Goal: Transaction & Acquisition: Obtain resource

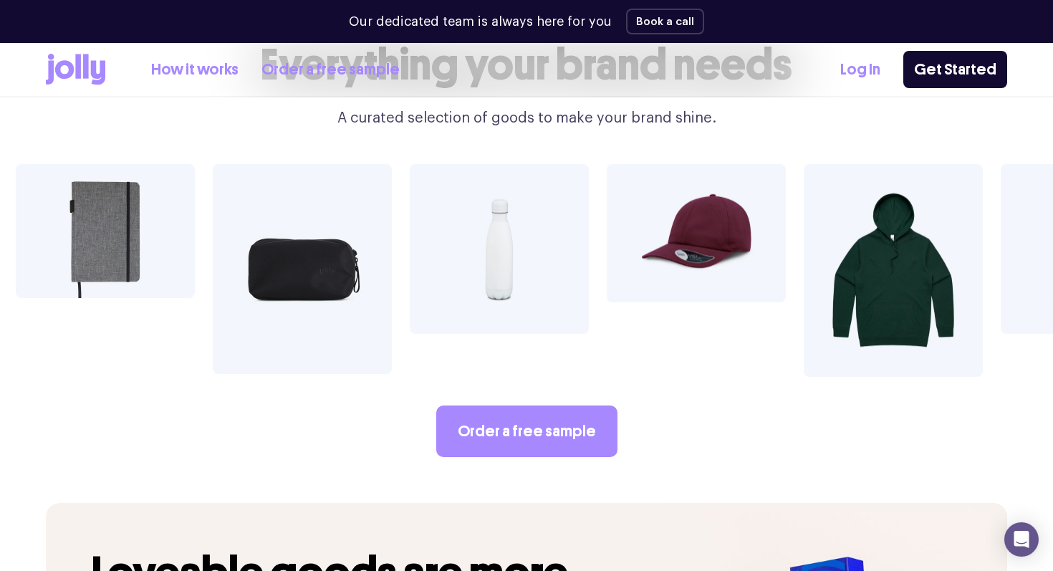
scroll to position [2509, 0]
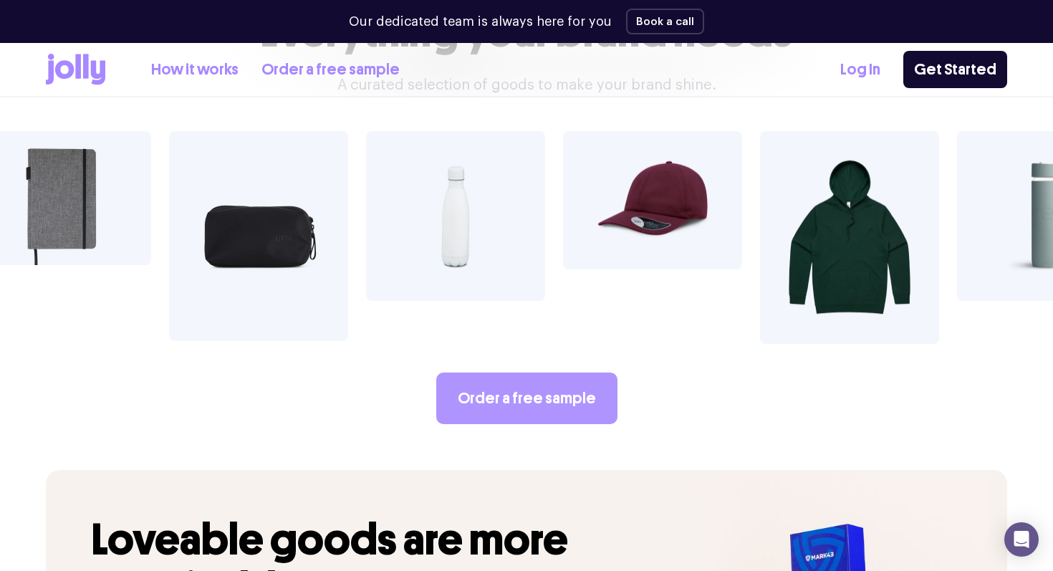
click at [539, 372] on link "Order a free sample" at bounding box center [526, 398] width 181 height 52
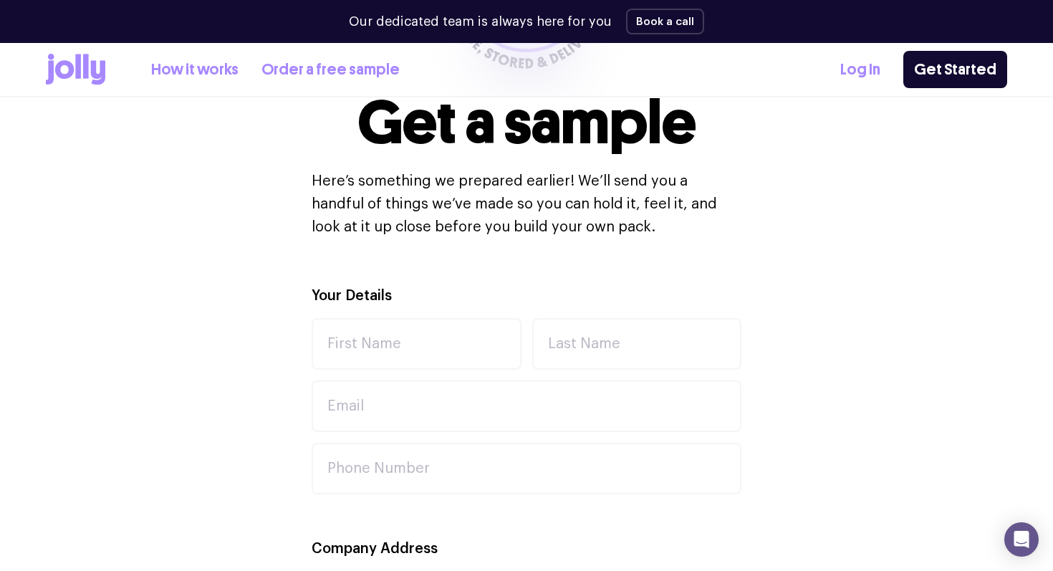
scroll to position [333, 0]
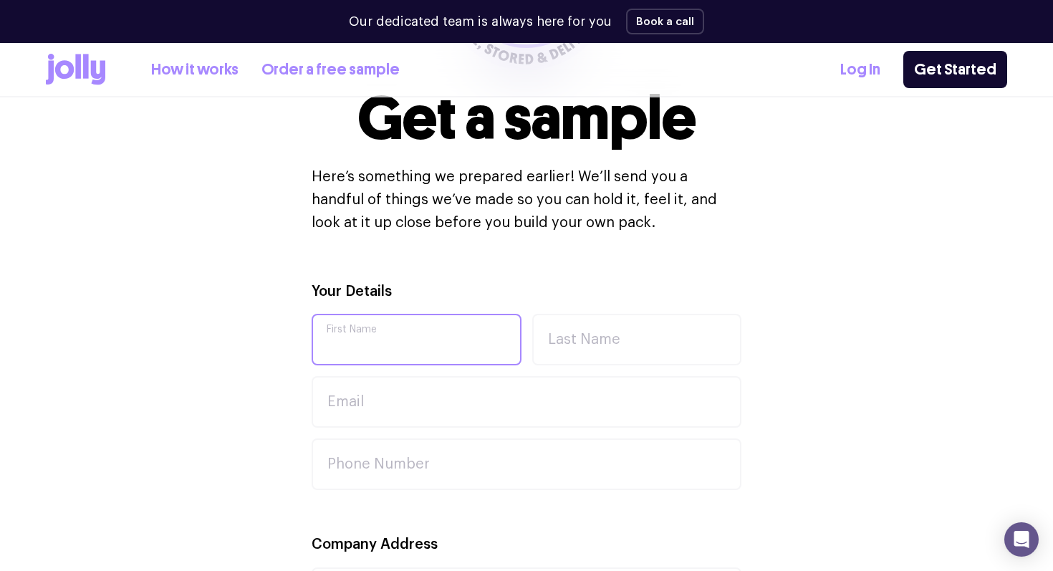
click at [372, 345] on input "First Name" at bounding box center [417, 340] width 210 height 52
type input "Esti"
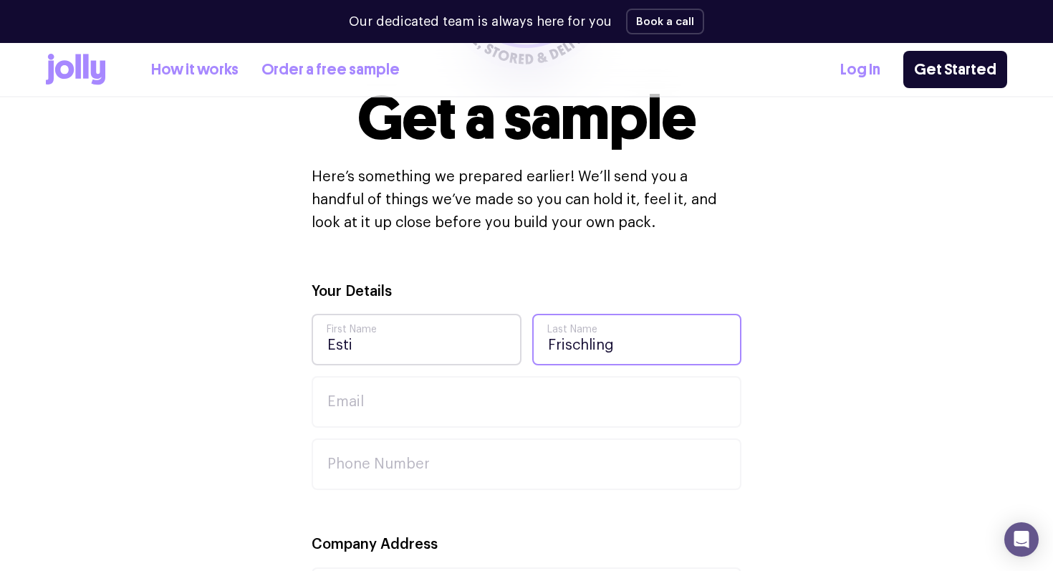
type input "Frischling"
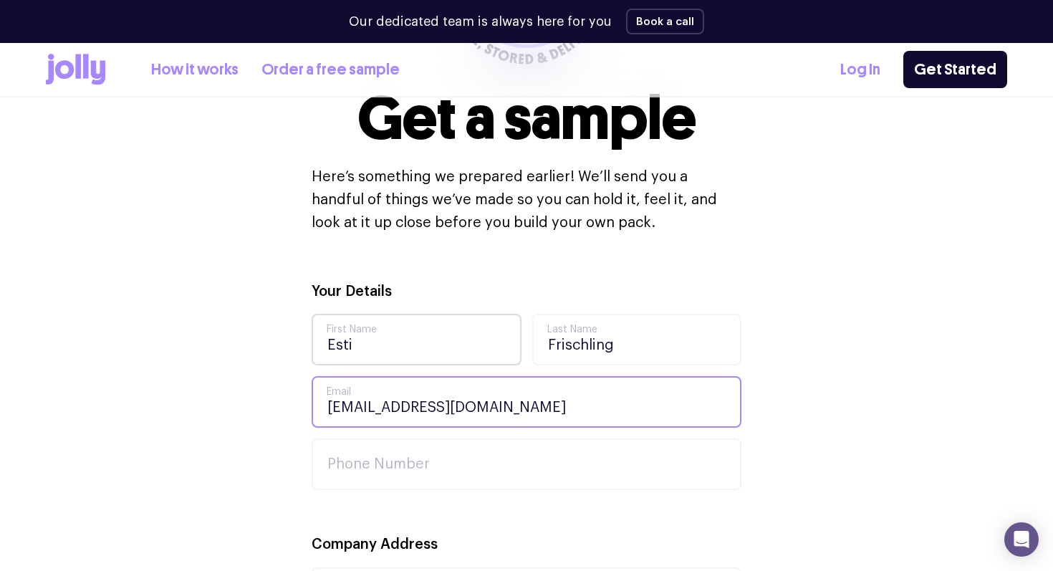
type input "[EMAIL_ADDRESS][DOMAIN_NAME]"
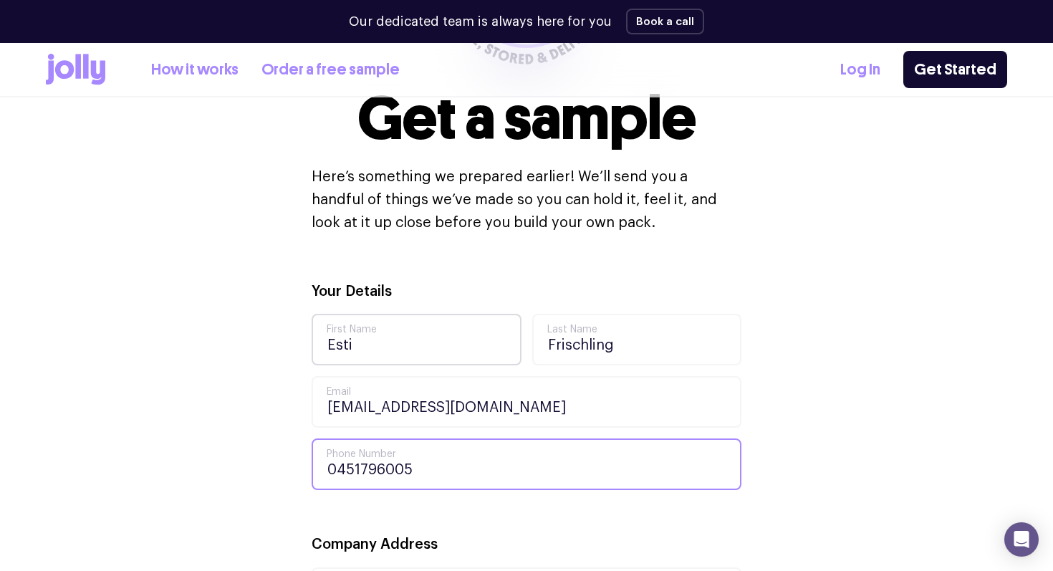
type input "0451796005"
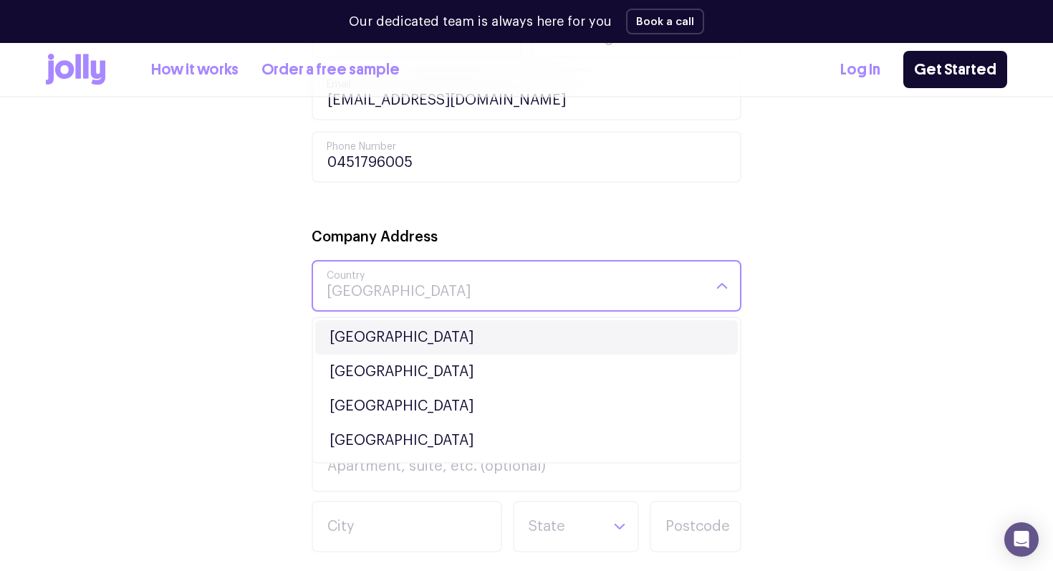
scroll to position [643, 0]
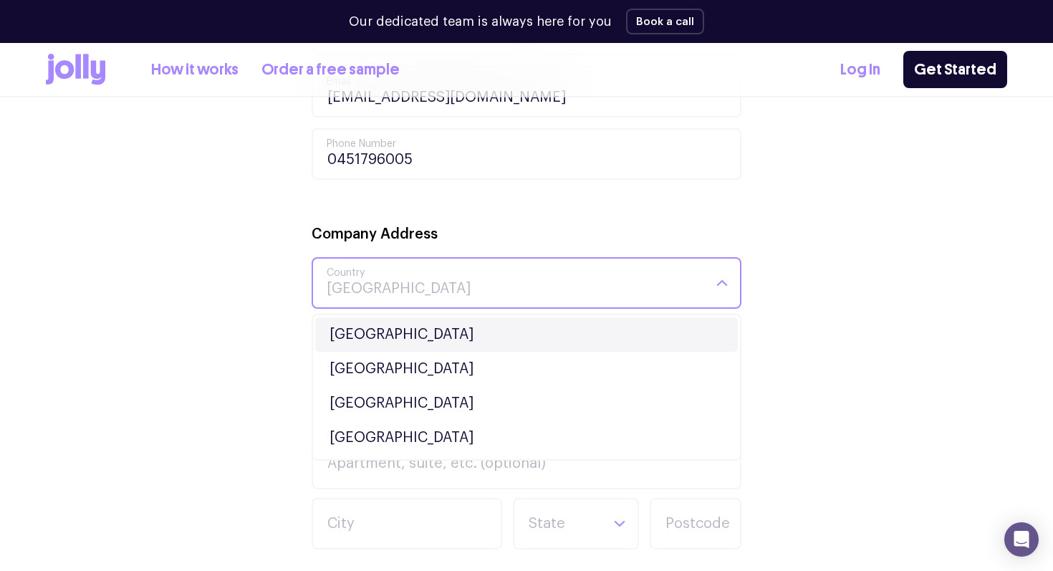
click at [344, 330] on li "Australia" at bounding box center [526, 334] width 423 height 34
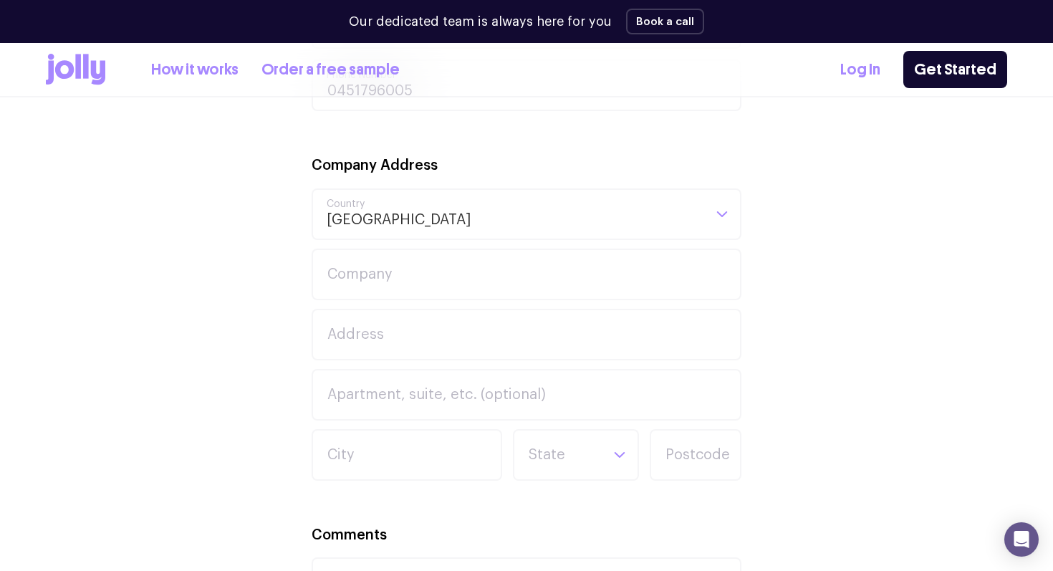
scroll to position [725, 0]
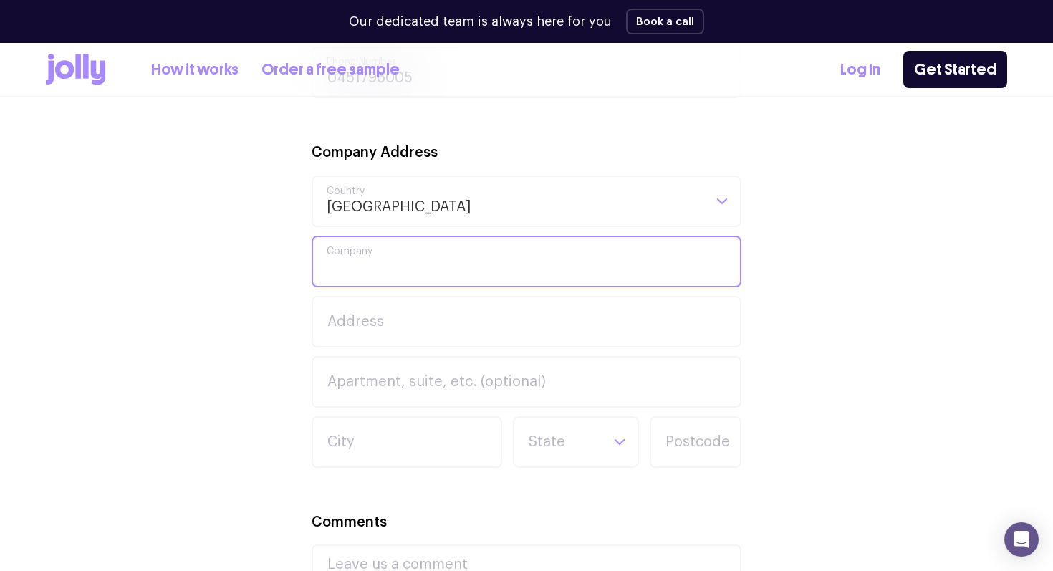
click at [367, 256] on input "Company" at bounding box center [527, 262] width 430 height 52
type input "Movable Ink"
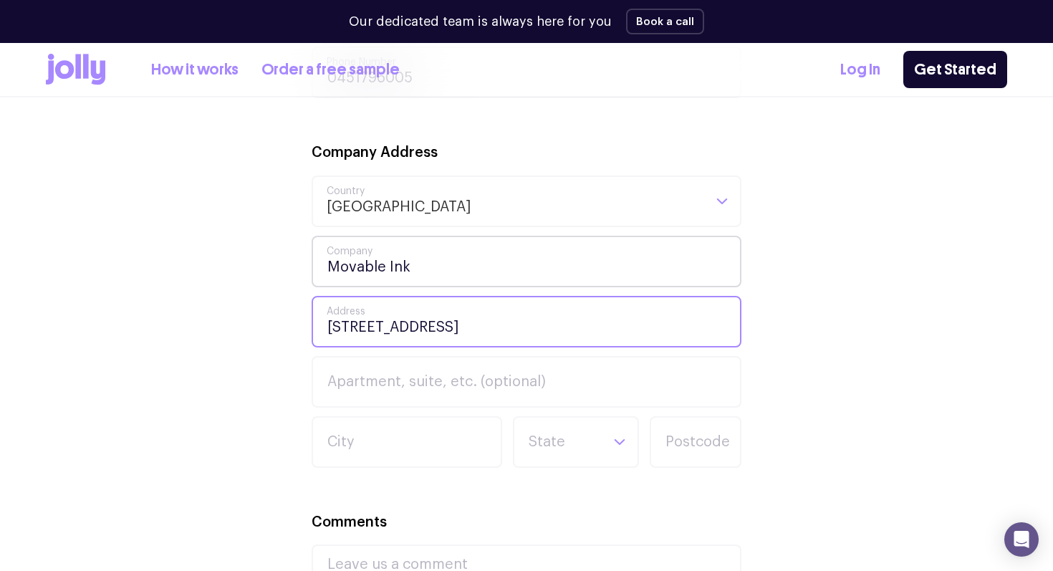
type input "115 Brighton Street"
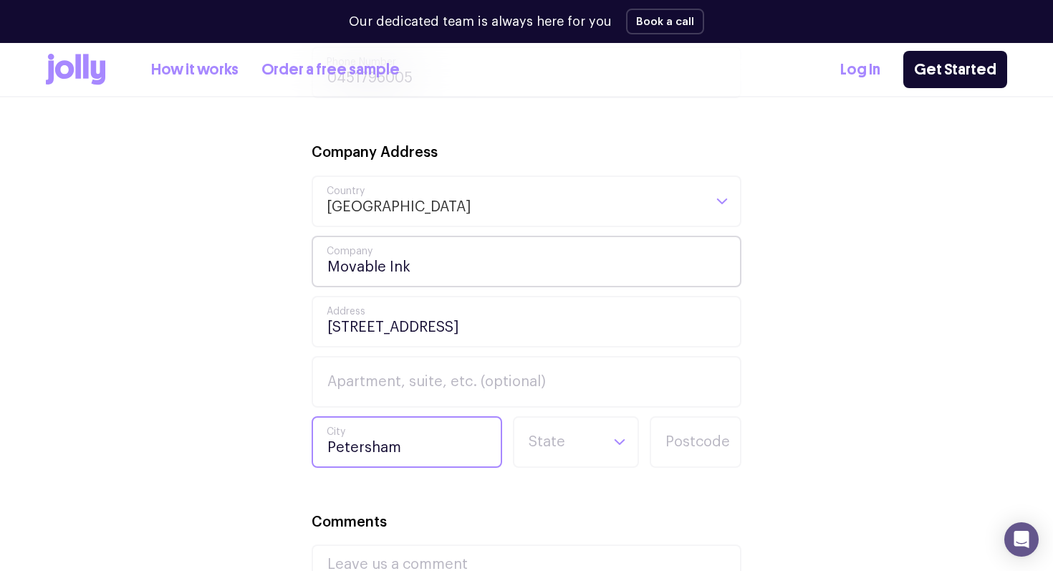
type input "Petersham"
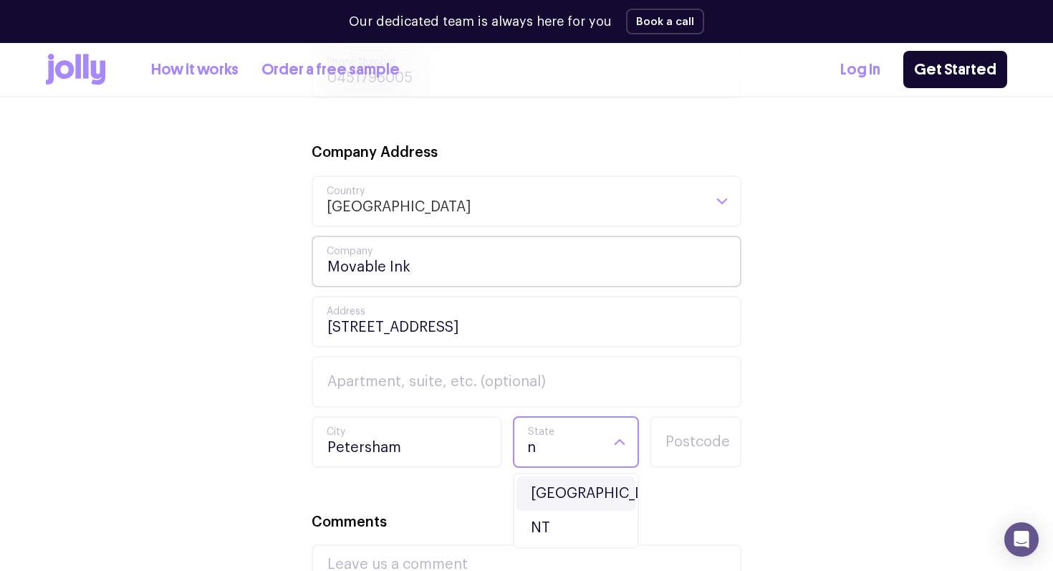
type input "n"
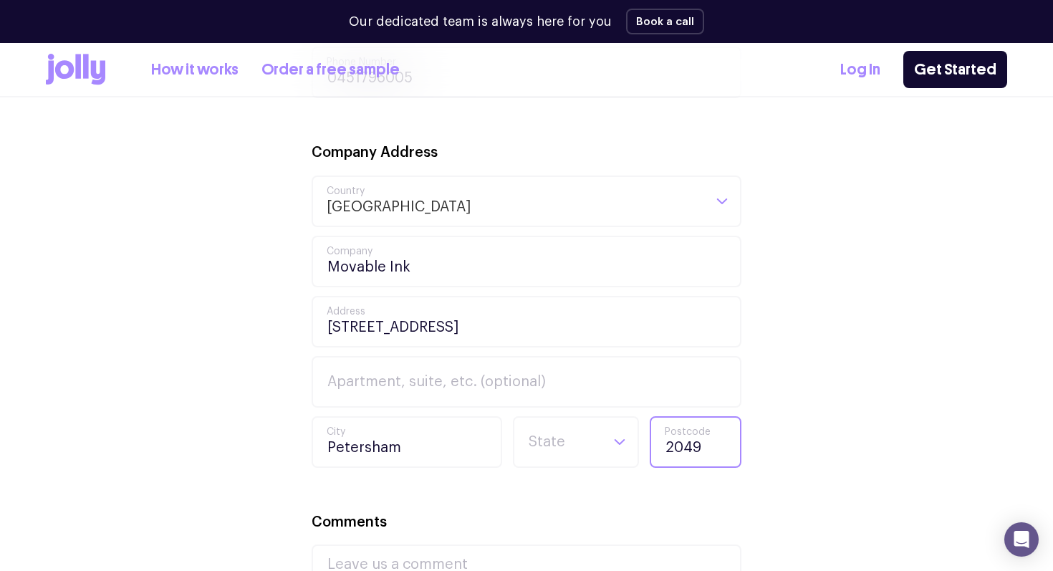
type input "2049"
click at [107, 261] on div "Your Details Esti First Name Frischling Last Name efrischling@movableink.com Em…" at bounding box center [526, 356] width 961 height 937
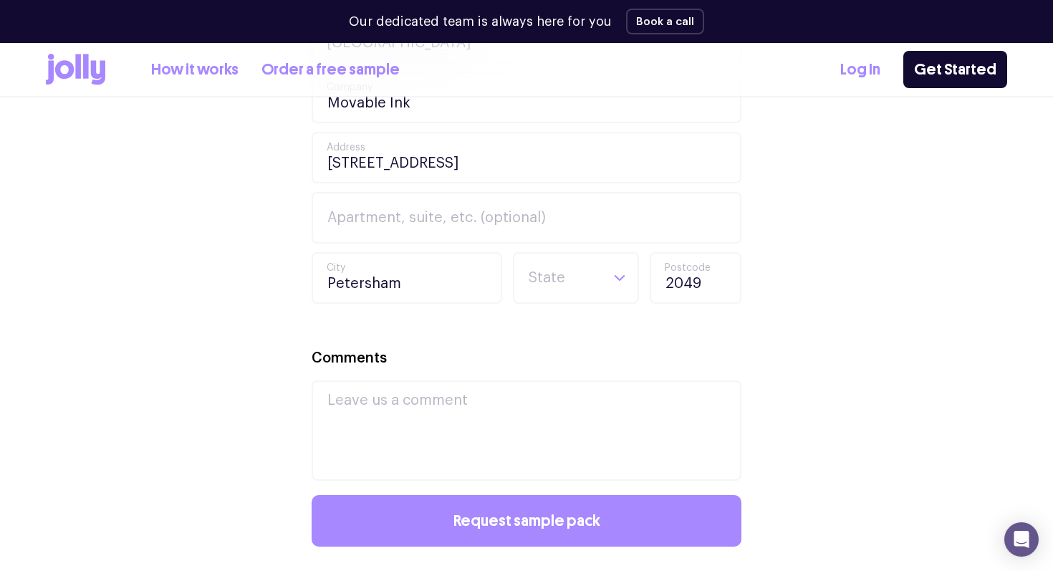
scroll to position [989, 0]
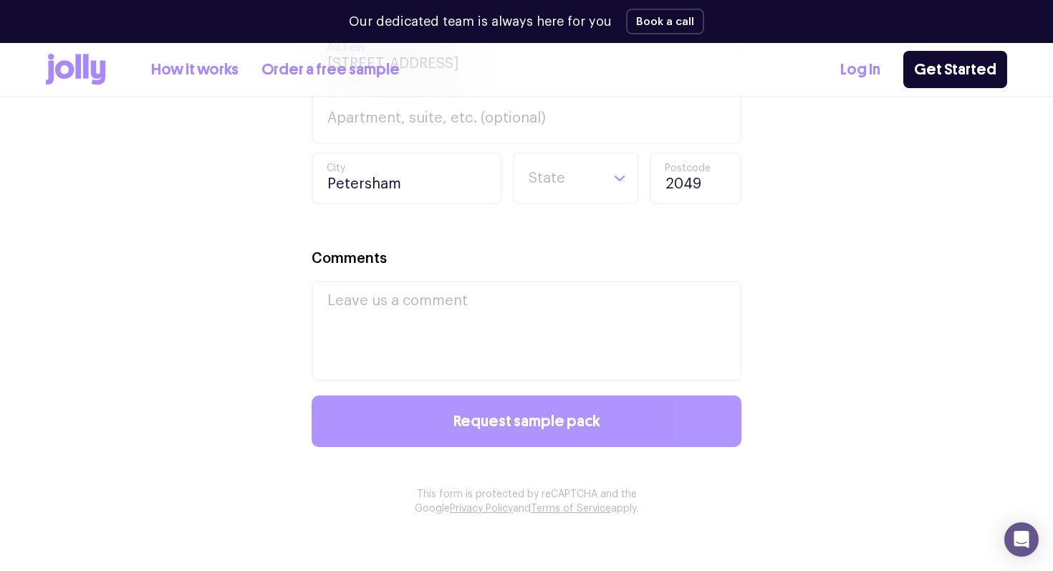
click at [388, 395] on button "Request sample pack" at bounding box center [527, 421] width 430 height 52
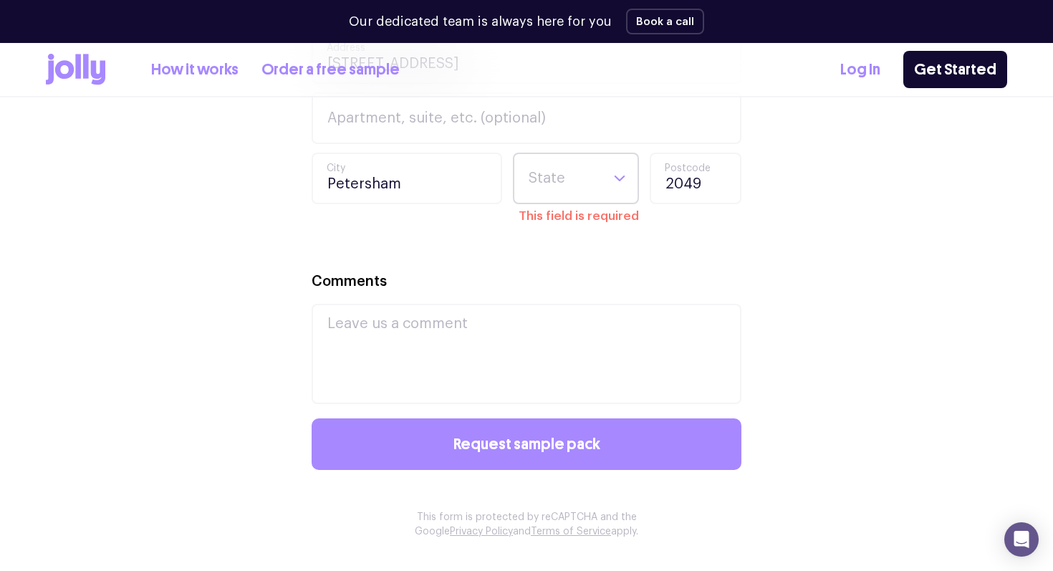
click at [556, 186] on input "Search for option" at bounding box center [563, 178] width 73 height 49
click at [552, 258] on li "NSW" at bounding box center [575, 264] width 119 height 34
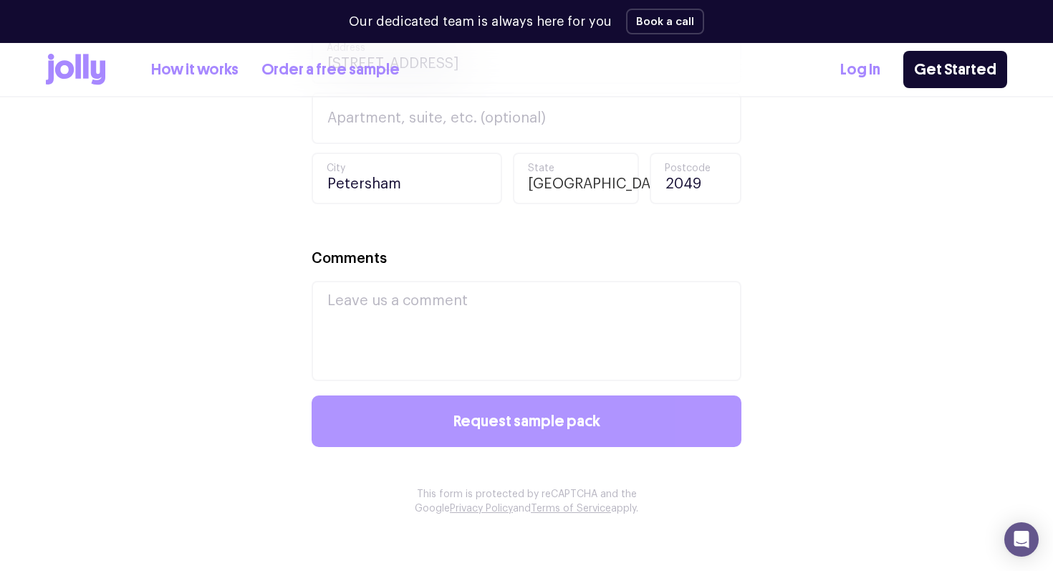
click at [536, 418] on span "Request sample pack" at bounding box center [526, 421] width 147 height 16
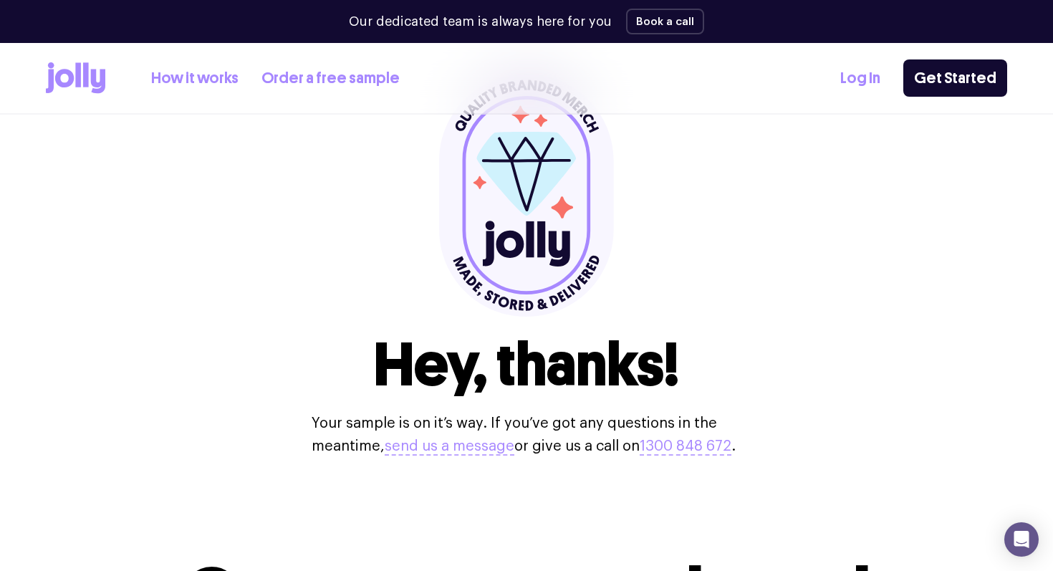
scroll to position [1, 0]
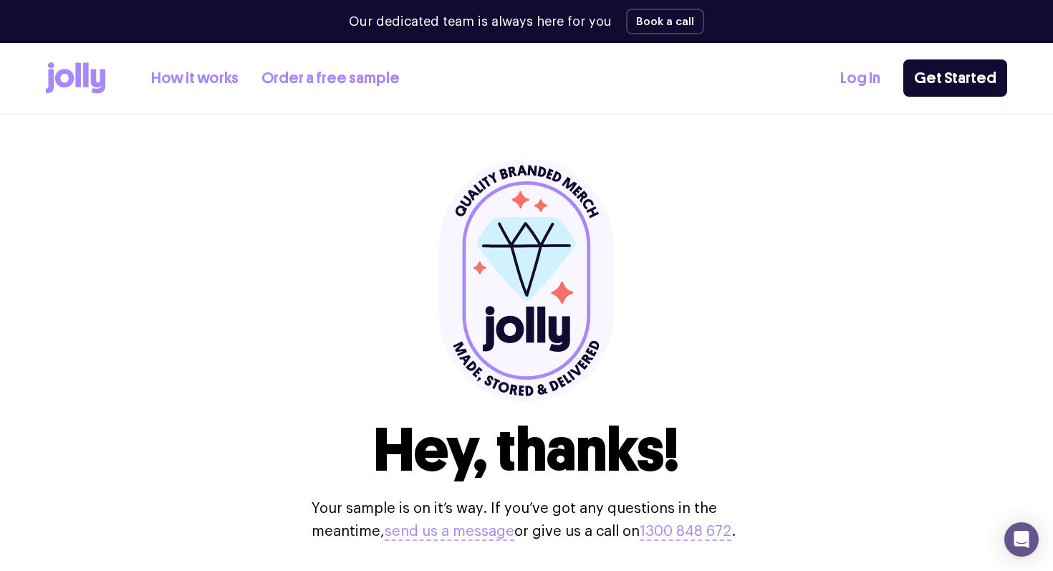
click at [225, 80] on link "How it works" at bounding box center [194, 79] width 87 height 24
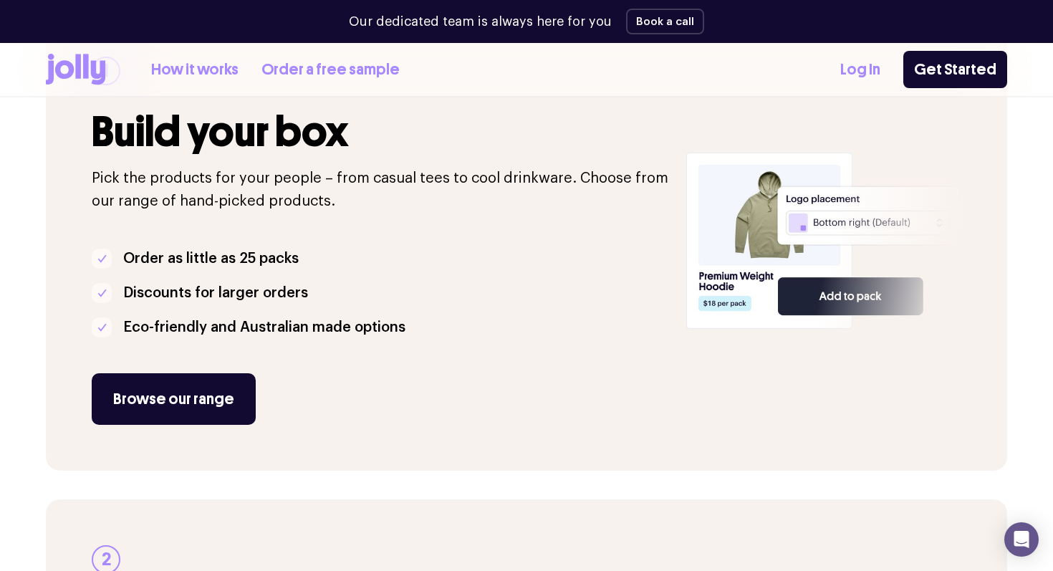
scroll to position [486, 0]
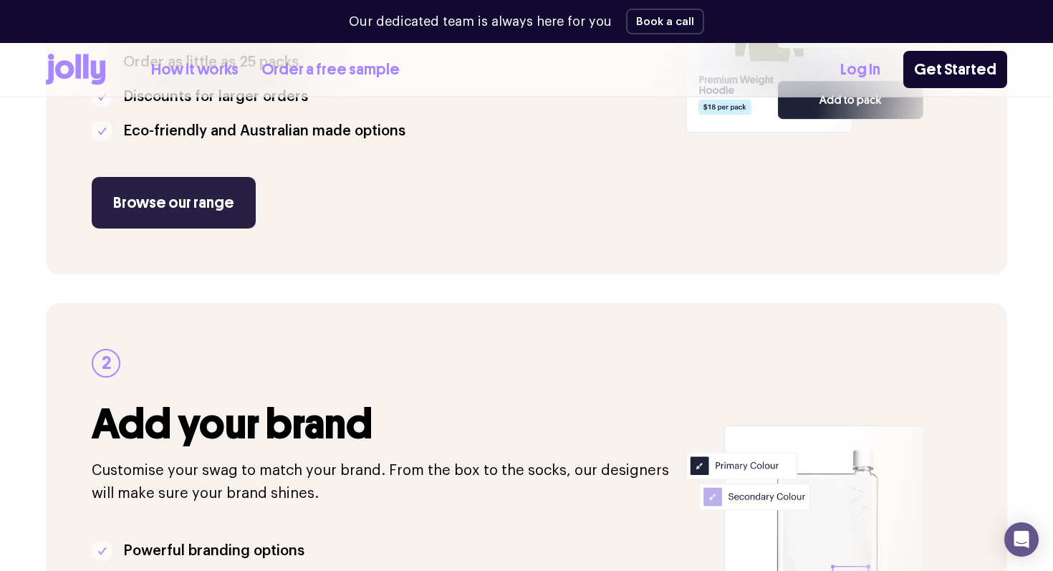
click at [183, 212] on link "Browse our range" at bounding box center [174, 203] width 164 height 52
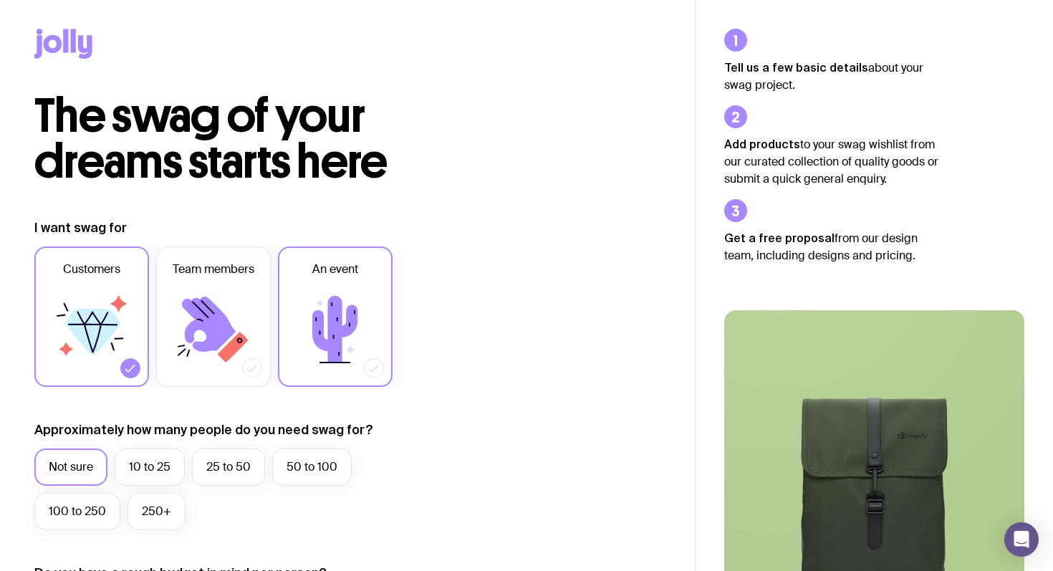
click at [344, 318] on icon at bounding box center [335, 330] width 86 height 86
click at [0, 0] on input "An event" at bounding box center [0, 0] width 0 height 0
click at [160, 457] on label "10 to 25" at bounding box center [150, 466] width 70 height 37
click at [0, 0] on input "10 to 25" at bounding box center [0, 0] width 0 height 0
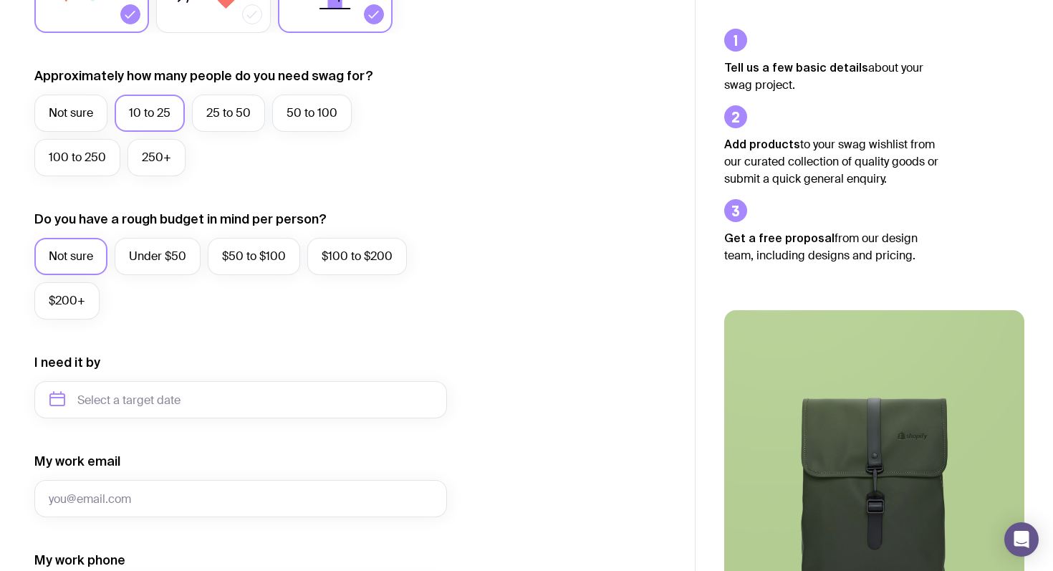
scroll to position [429, 0]
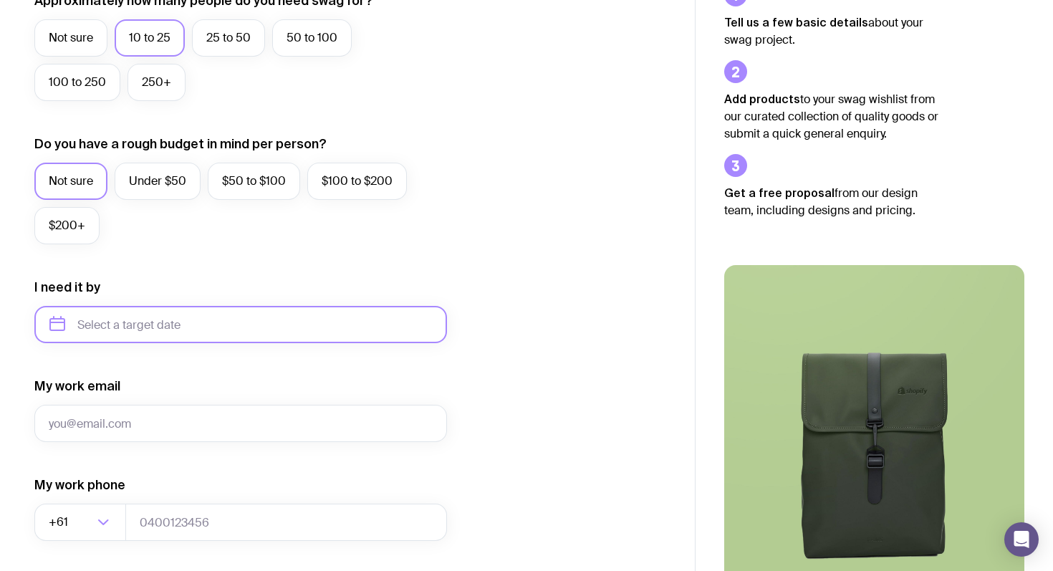
click at [127, 310] on input "text" at bounding box center [240, 324] width 413 height 37
click at [190, 462] on button "Sep" at bounding box center [184, 469] width 52 height 29
type input "[DATE]"
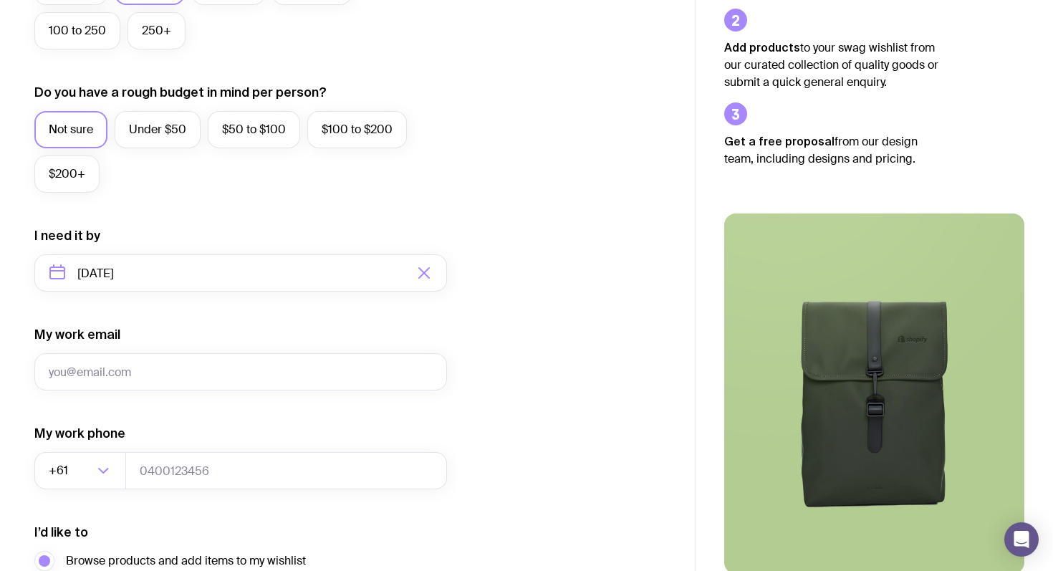
scroll to position [484, 0]
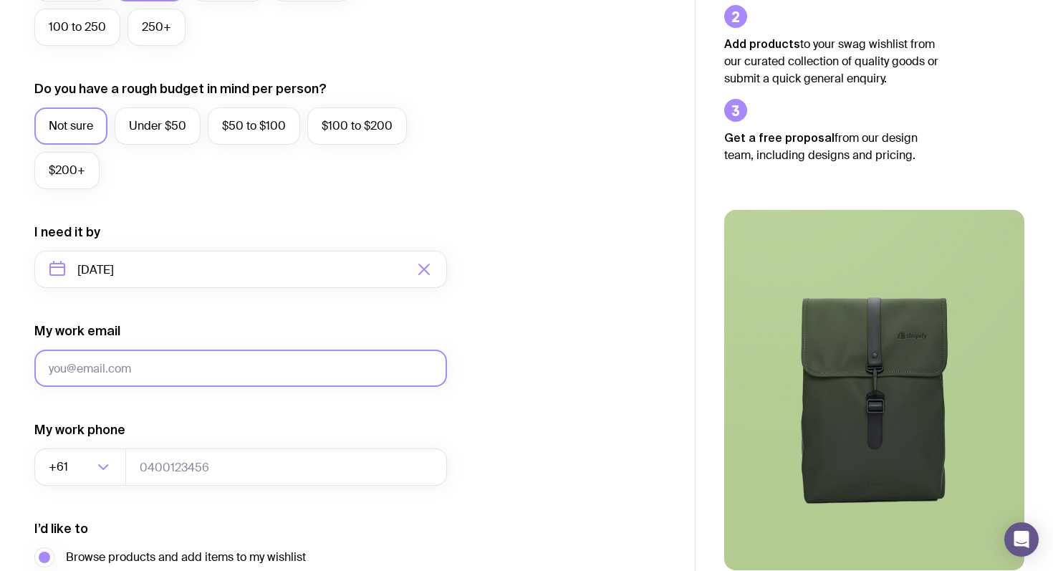
click at [153, 376] on input "My work email" at bounding box center [240, 368] width 413 height 37
type input "[EMAIL_ADDRESS][DOMAIN_NAME]"
type input "0451796005"
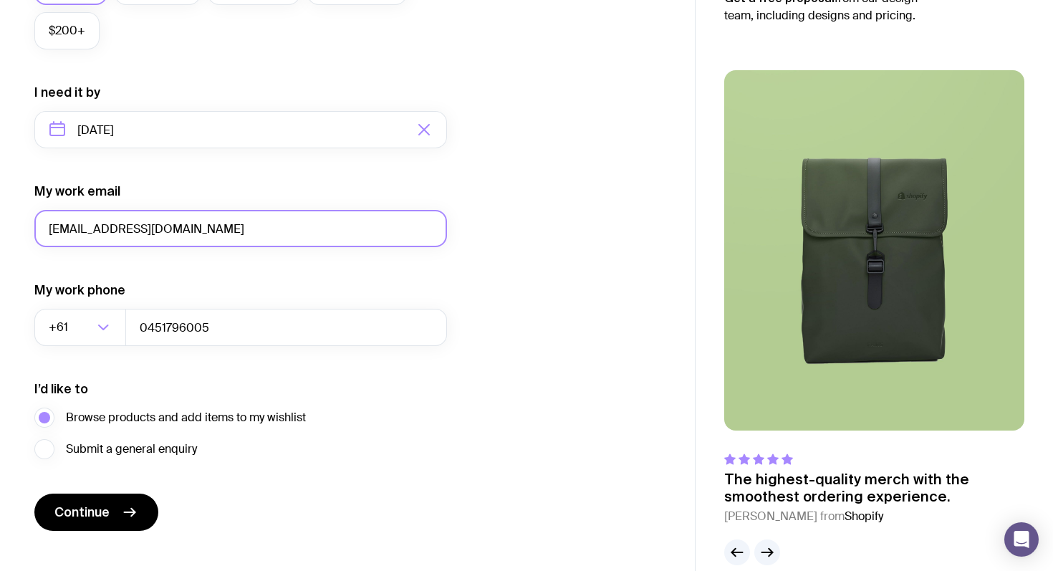
scroll to position [630, 0]
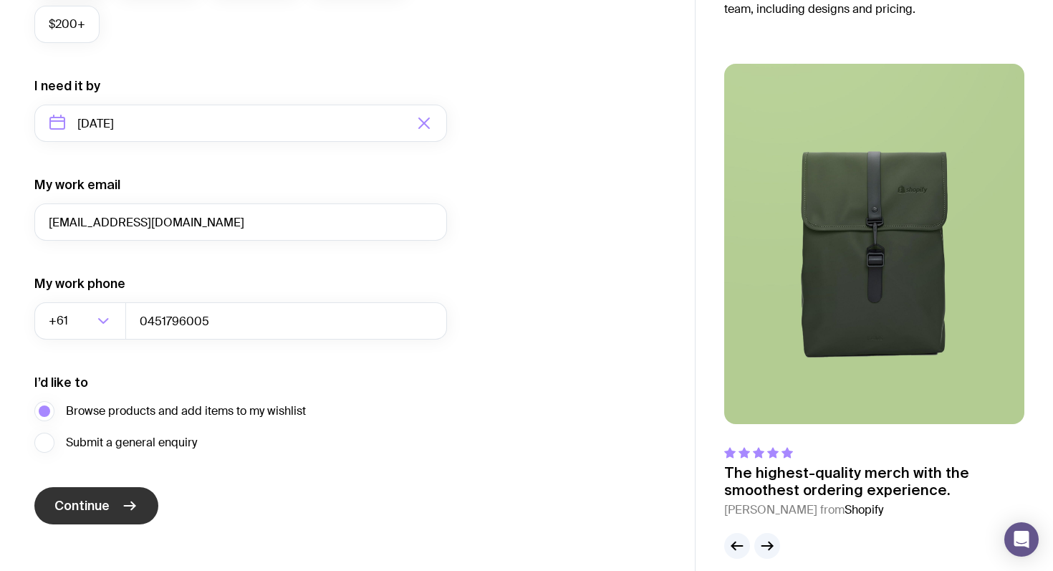
click at [122, 504] on icon "submit" at bounding box center [129, 505] width 17 height 17
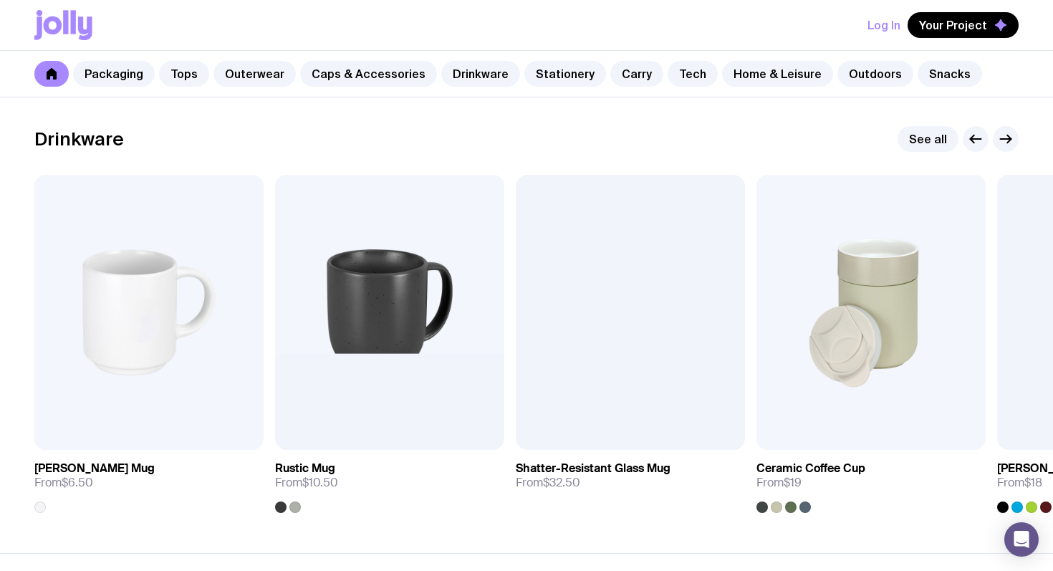
scroll to position [2079, 0]
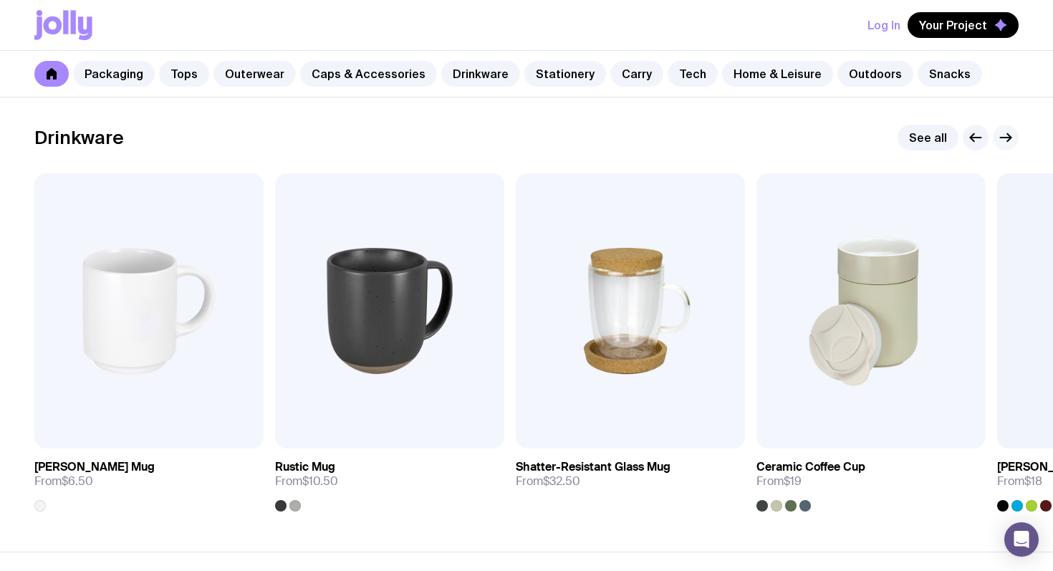
click at [1011, 141] on icon "button" at bounding box center [1005, 137] width 17 height 17
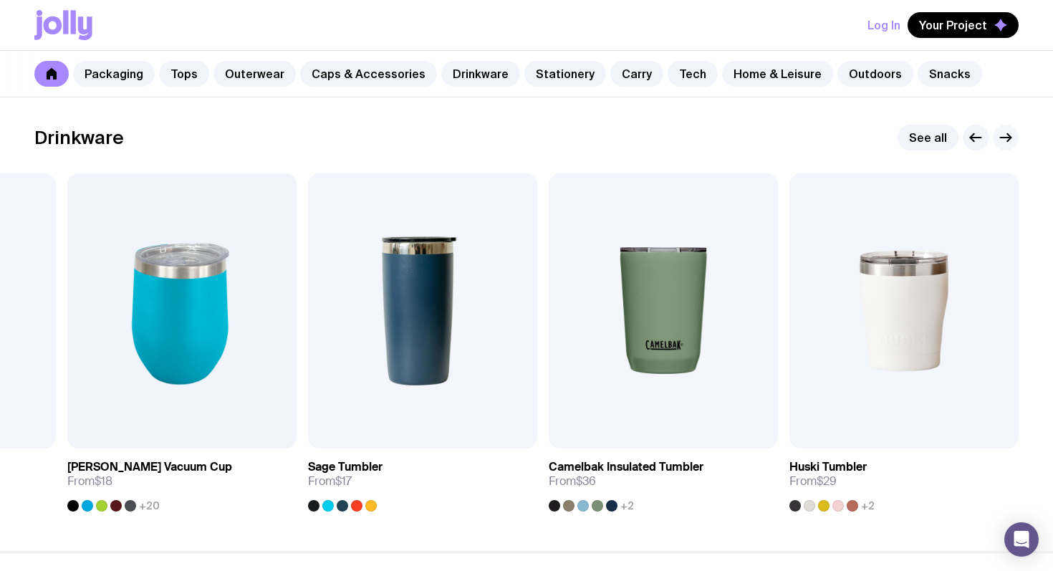
click at [1011, 141] on icon "button" at bounding box center [1005, 137] width 17 height 17
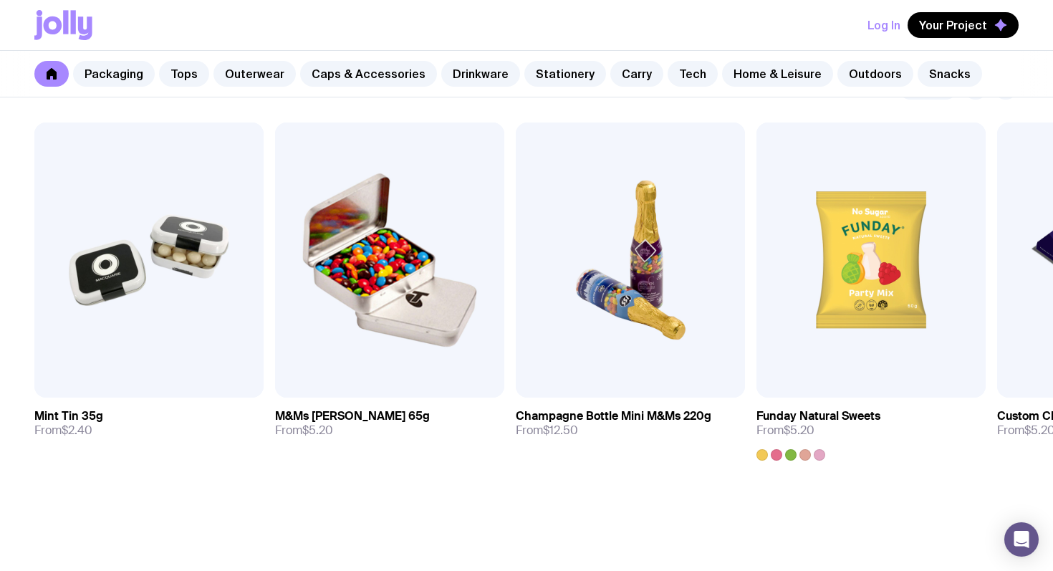
scroll to position [5024, 0]
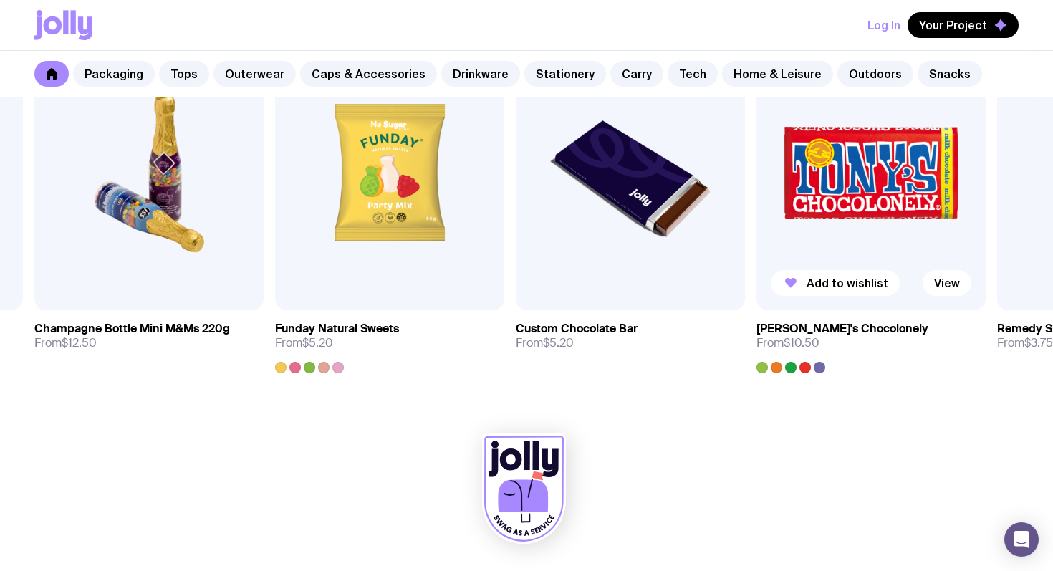
click at [824, 223] on img at bounding box center [870, 172] width 229 height 275
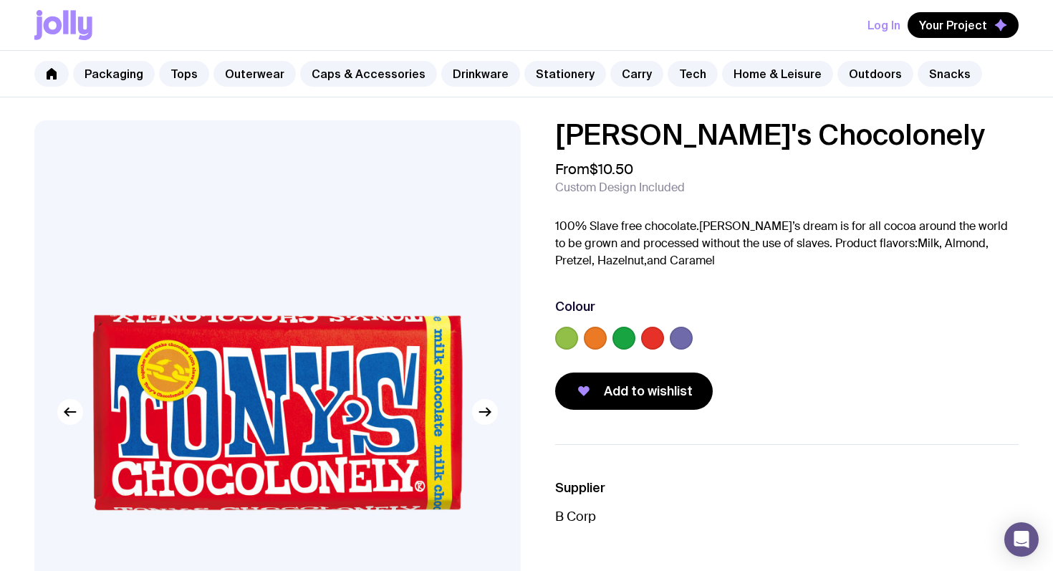
click at [596, 338] on label at bounding box center [595, 338] width 23 height 23
click at [0, 0] on input "radio" at bounding box center [0, 0] width 0 height 0
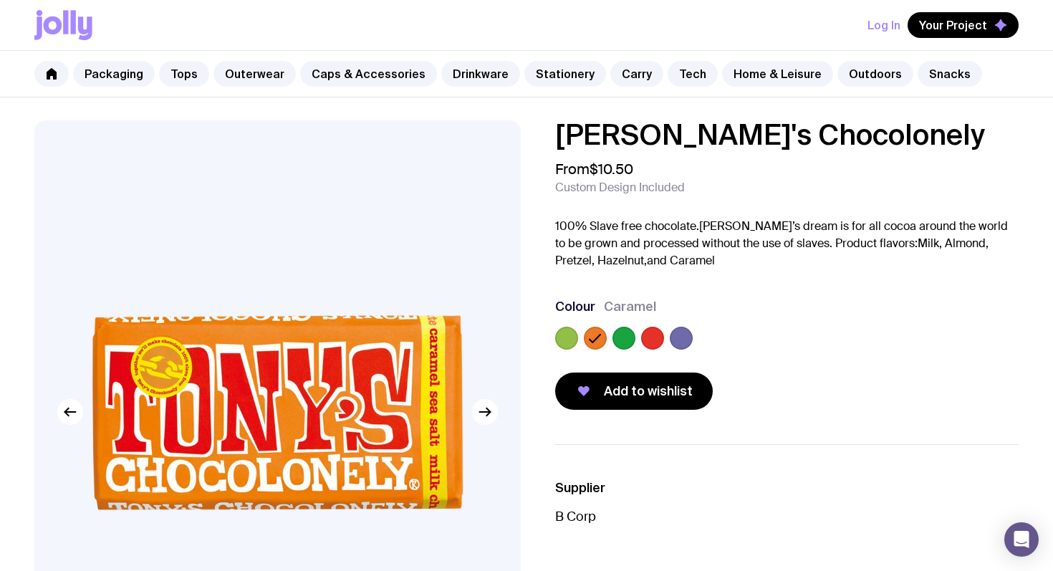
click at [642, 342] on label at bounding box center [652, 338] width 23 height 23
click at [0, 0] on input "radio" at bounding box center [0, 0] width 0 height 0
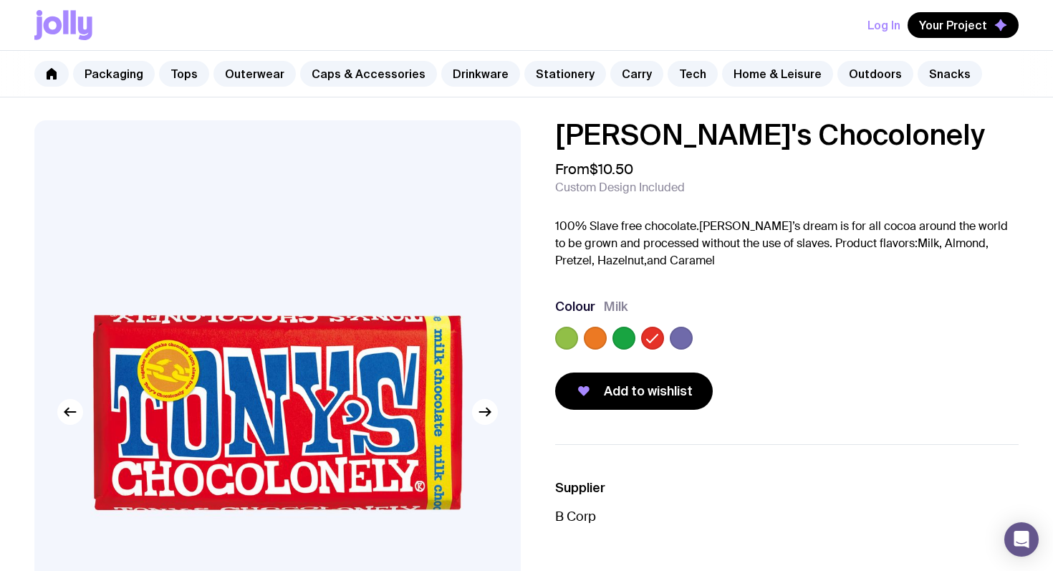
click at [626, 335] on label at bounding box center [623, 338] width 23 height 23
click at [0, 0] on input "radio" at bounding box center [0, 0] width 0 height 0
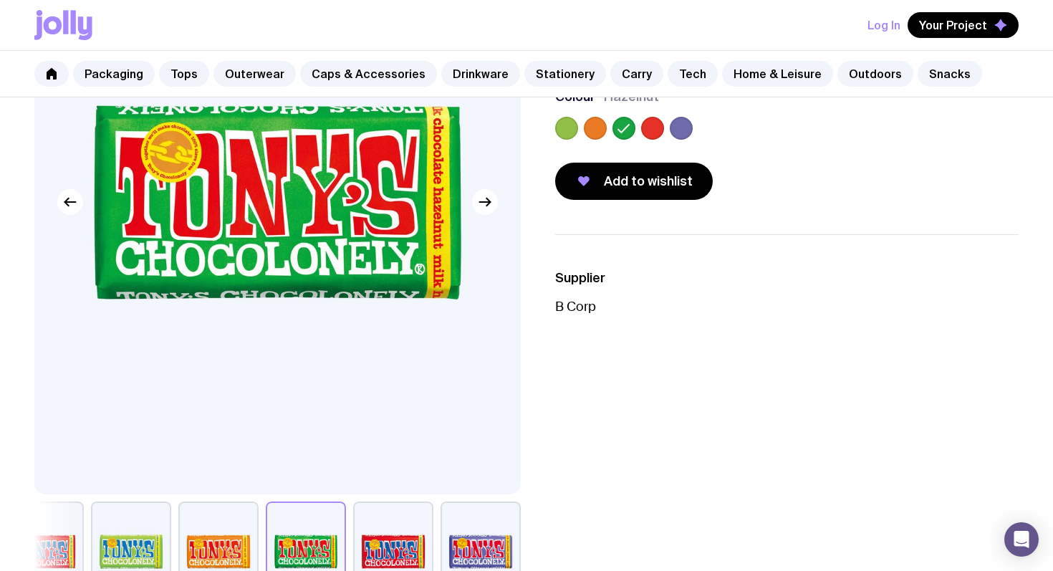
scroll to position [298, 0]
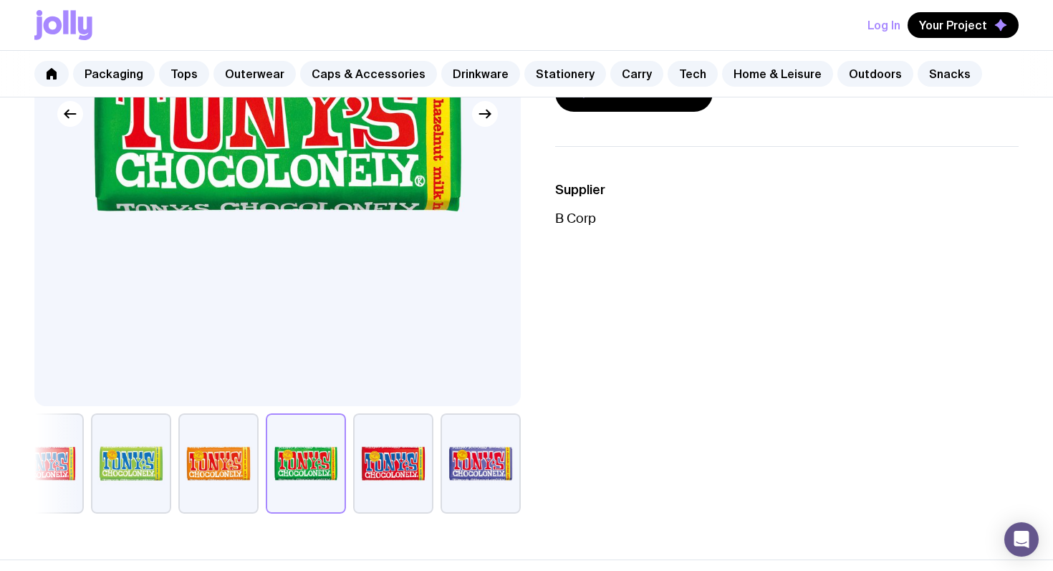
click at [459, 436] on button "button" at bounding box center [481, 463] width 80 height 100
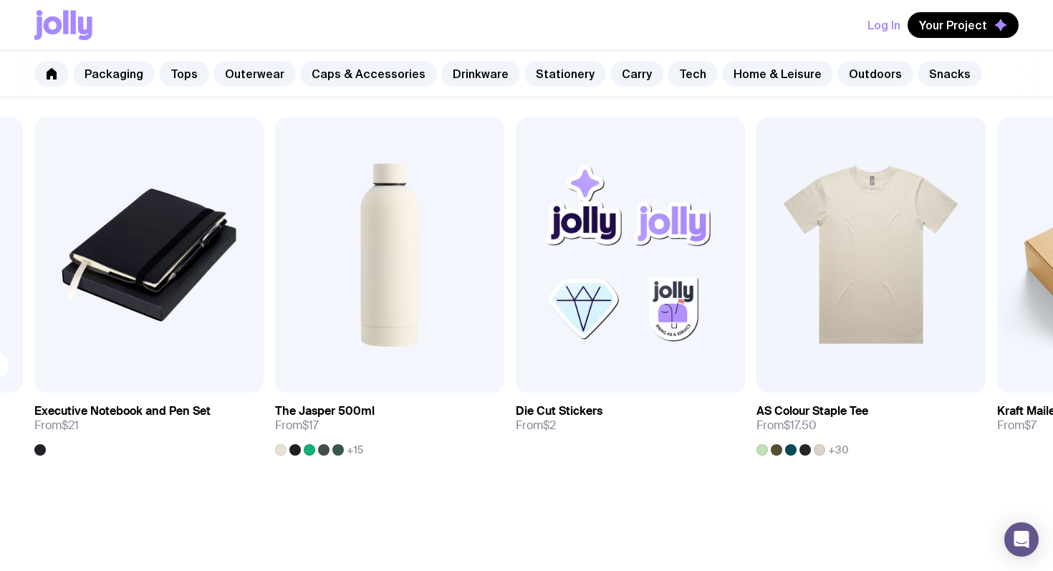
scroll to position [857, 0]
